Goal: Information Seeking & Learning: Find contact information

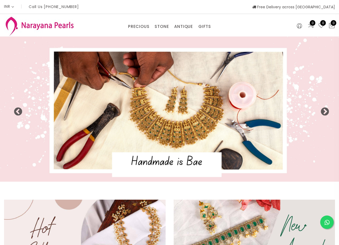
select select "INR"
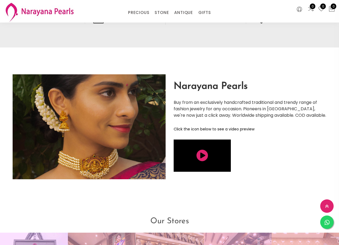
scroll to position [966, 0]
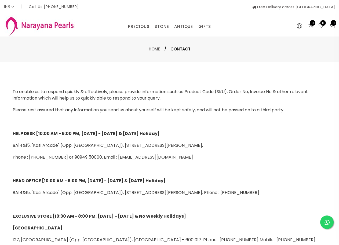
click at [184, 49] on span "Contact" at bounding box center [180, 49] width 20 height 6
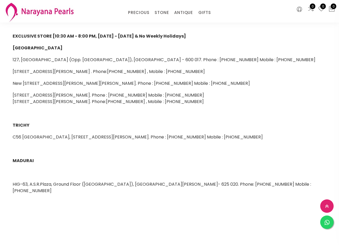
scroll to position [188, 0]
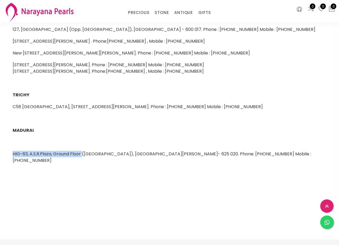
drag, startPoint x: 11, startPoint y: 152, endPoint x: 83, endPoint y: 156, distance: 72.3
click at [82, 155] on div "To enable us to respond quickly & effectively, please provide information such …" at bounding box center [170, 41] width 322 height 326
copy span "HIG-63, A.S.R.Plaza, Ground Floor"
click at [85, 172] on div "To enable us to respond quickly & effectively, please provide information such …" at bounding box center [170, 41] width 322 height 326
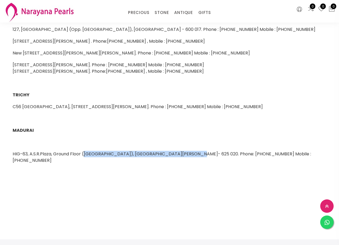
drag, startPoint x: 84, startPoint y: 155, endPoint x: 171, endPoint y: 155, distance: 87.2
click at [190, 155] on span "HIG-63, A.S.R.Plaza, Ground Floor ([GEOGRAPHIC_DATA]), [GEOGRAPHIC_DATA][PERSON…" at bounding box center [162, 157] width 298 height 13
copy span "Near [GEOGRAPHIC_DATA]), [GEOGRAPHIC_DATA], [PERSON_NAME]"
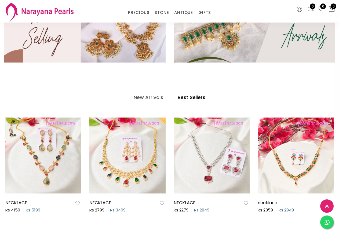
scroll to position [1061, 0]
